Goal: Find contact information: Find contact information

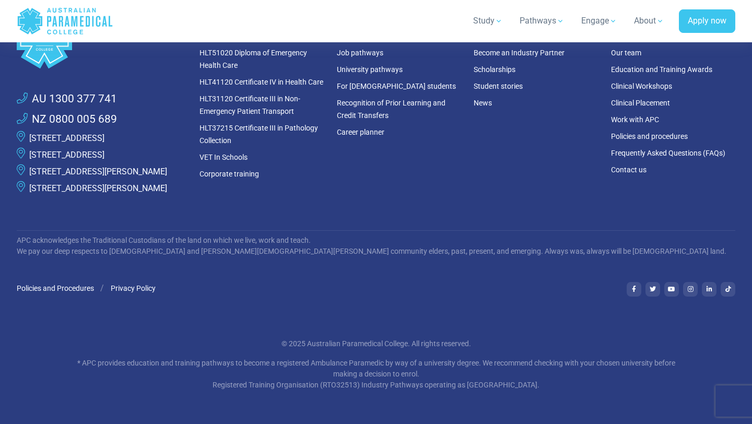
scroll to position [2925, 0]
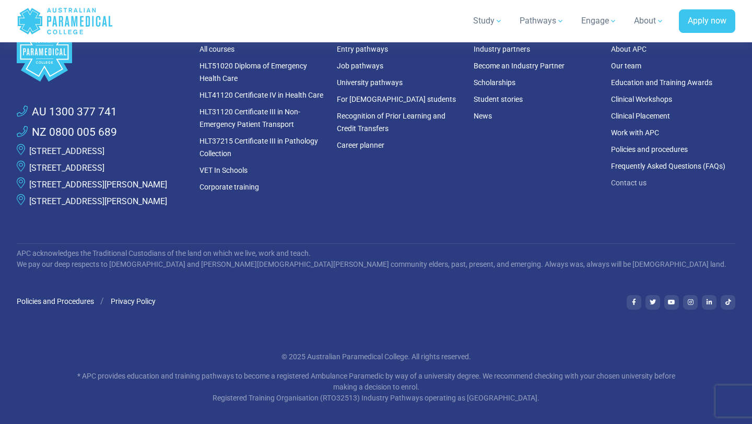
click at [630, 186] on link "Contact us" at bounding box center [629, 183] width 36 height 8
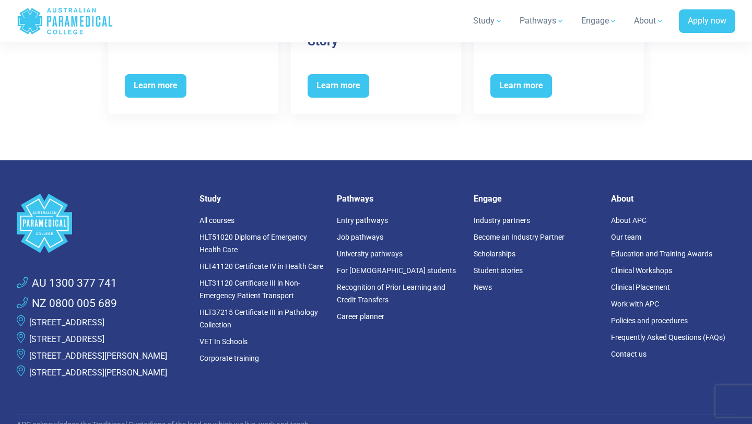
scroll to position [4555, 0]
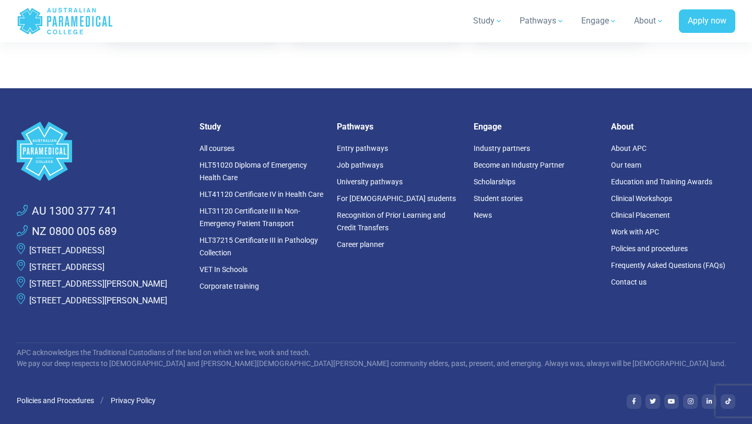
click at [104, 245] on link "[STREET_ADDRESS]" at bounding box center [66, 250] width 75 height 10
